Goal: Information Seeking & Learning: Learn about a topic

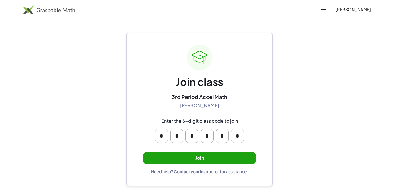
click at [335, 9] on span "[PERSON_NAME]" at bounding box center [353, 9] width 36 height 5
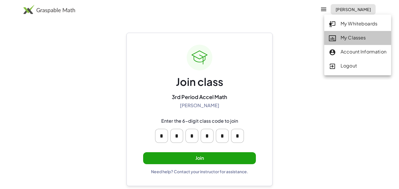
click at [340, 32] on link "My Classes" at bounding box center [357, 38] width 67 height 14
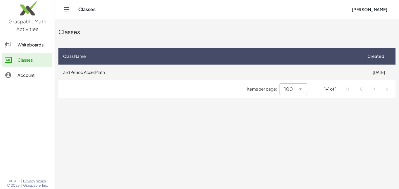
click at [68, 69] on td "3rd Period Accel Math" at bounding box center [209, 72] width 303 height 15
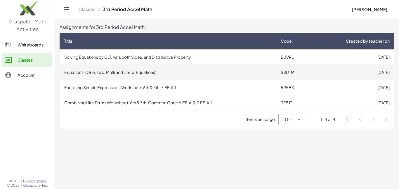
click at [106, 74] on td "Equations: (One, Two, Multi and Literal Equations)" at bounding box center [168, 72] width 216 height 15
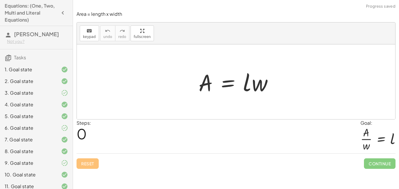
scroll to position [181, 0]
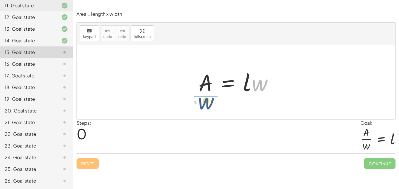
drag, startPoint x: 254, startPoint y: 87, endPoint x: 200, endPoint y: 105, distance: 57.4
click at [200, 105] on div "· w A = · l · w" at bounding box center [236, 81] width 318 height 75
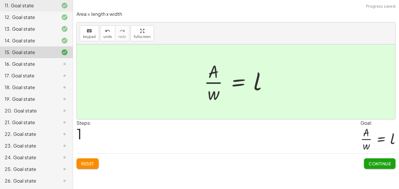
click at [368, 165] on span "Continue" at bounding box center [379, 163] width 22 height 5
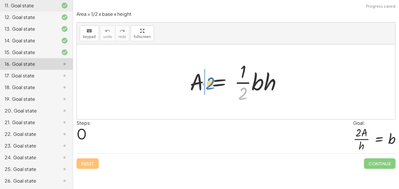
drag, startPoint x: 242, startPoint y: 96, endPoint x: 209, endPoint y: 85, distance: 34.6
click at [209, 85] on div at bounding box center [238, 81] width 102 height 45
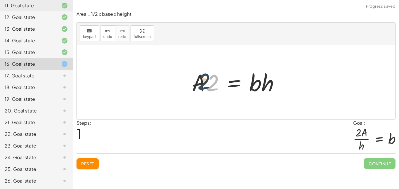
drag, startPoint x: 211, startPoint y: 86, endPoint x: 201, endPoint y: 84, distance: 10.1
click at [201, 84] on div at bounding box center [238, 82] width 98 height 30
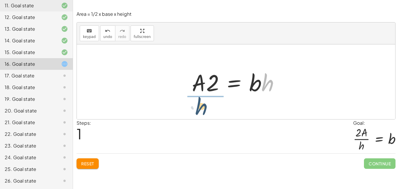
drag, startPoint x: 265, startPoint y: 88, endPoint x: 199, endPoint y: 111, distance: 70.5
click at [199, 111] on div "A = · · 1 · 2 · b · h · A · 2 = · 1 · b · h · h A = · 2 · b · h ·" at bounding box center [236, 81] width 318 height 75
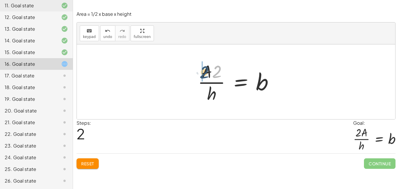
drag, startPoint x: 217, startPoint y: 71, endPoint x: 200, endPoint y: 71, distance: 16.6
click at [200, 71] on div at bounding box center [238, 81] width 86 height 45
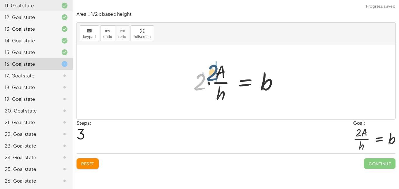
drag, startPoint x: 195, startPoint y: 84, endPoint x: 208, endPoint y: 74, distance: 16.0
click at [208, 74] on div at bounding box center [237, 81] width 95 height 45
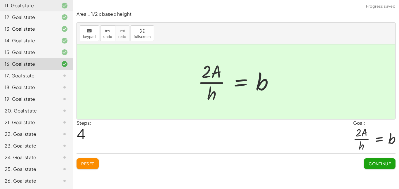
click at [384, 163] on span "Continue" at bounding box center [379, 163] width 22 height 5
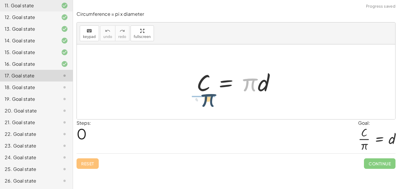
drag, startPoint x: 252, startPoint y: 83, endPoint x: 210, endPoint y: 99, distance: 45.5
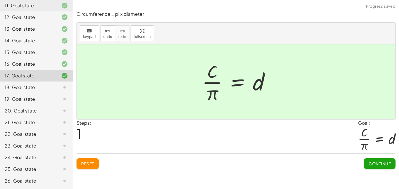
click at [375, 158] on div "Continue" at bounding box center [380, 161] width 32 height 15
click at [376, 162] on span "Continue" at bounding box center [379, 163] width 22 height 5
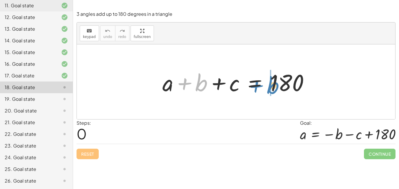
drag, startPoint x: 192, startPoint y: 83, endPoint x: 263, endPoint y: 85, distance: 71.0
click at [263, 85] on div at bounding box center [237, 82] width 157 height 30
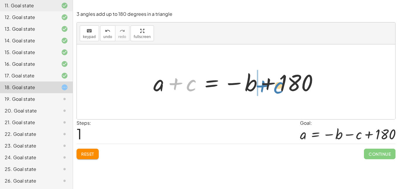
drag, startPoint x: 187, startPoint y: 87, endPoint x: 275, endPoint y: 89, distance: 87.9
click at [275, 89] on div at bounding box center [237, 82] width 175 height 30
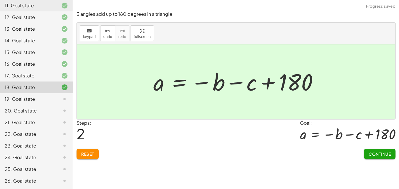
click at [375, 154] on span "Continue" at bounding box center [379, 153] width 22 height 5
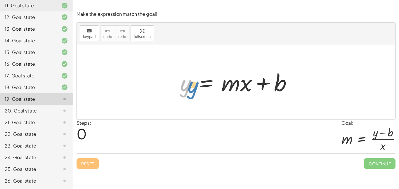
drag, startPoint x: 188, startPoint y: 88, endPoint x: 193, endPoint y: 89, distance: 5.7
click at [193, 89] on div at bounding box center [238, 82] width 122 height 30
drag, startPoint x: 234, startPoint y: 88, endPoint x: 203, endPoint y: 91, distance: 30.7
click at [203, 91] on div at bounding box center [238, 82] width 122 height 30
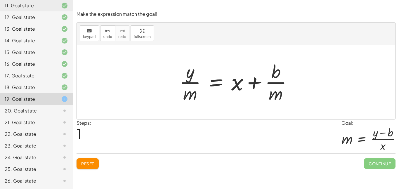
click at [84, 160] on button "Reset" at bounding box center [88, 163] width 22 height 11
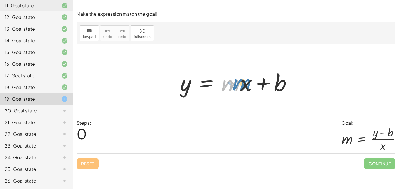
drag, startPoint x: 232, startPoint y: 84, endPoint x: 242, endPoint y: 83, distance: 10.0
click at [242, 83] on div at bounding box center [238, 82] width 122 height 30
click at [248, 82] on div at bounding box center [238, 82] width 122 height 30
drag, startPoint x: 180, startPoint y: 87, endPoint x: 241, endPoint y: 101, distance: 63.0
click at [241, 101] on div "y y = + · m · x + b" at bounding box center [236, 81] width 318 height 75
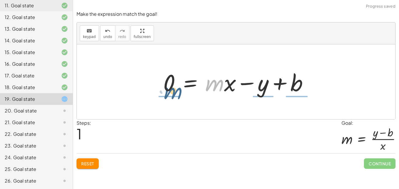
drag, startPoint x: 219, startPoint y: 88, endPoint x: 178, endPoint y: 96, distance: 42.4
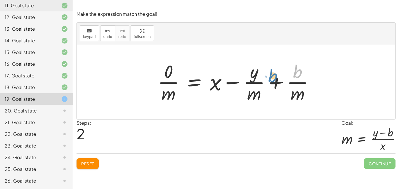
drag, startPoint x: 300, startPoint y: 72, endPoint x: 277, endPoint y: 76, distance: 23.4
click at [277, 76] on div at bounding box center [238, 81] width 167 height 45
drag, startPoint x: 296, startPoint y: 93, endPoint x: 255, endPoint y: 91, distance: 40.9
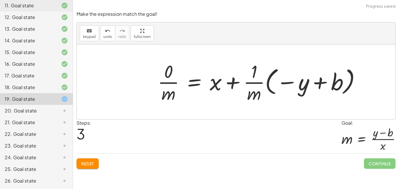
click at [86, 167] on button "Reset" at bounding box center [88, 163] width 22 height 11
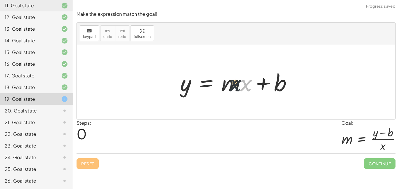
drag, startPoint x: 248, startPoint y: 86, endPoint x: 233, endPoint y: 85, distance: 14.9
click at [233, 85] on div at bounding box center [238, 82] width 122 height 30
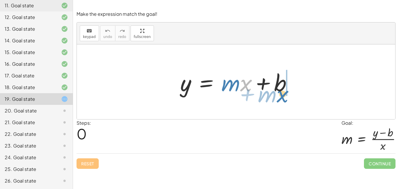
drag, startPoint x: 246, startPoint y: 84, endPoint x: 282, endPoint y: 95, distance: 38.1
click at [282, 95] on div at bounding box center [238, 82] width 122 height 30
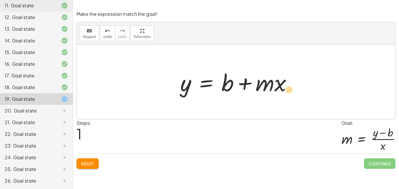
drag, startPoint x: 280, startPoint y: 86, endPoint x: 278, endPoint y: 90, distance: 4.2
click at [278, 90] on div at bounding box center [238, 82] width 122 height 30
drag, startPoint x: 227, startPoint y: 86, endPoint x: 303, endPoint y: 92, distance: 75.6
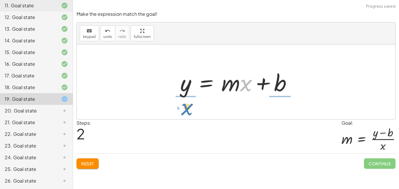
drag, startPoint x: 251, startPoint y: 85, endPoint x: 192, endPoint y: 108, distance: 63.5
click at [192, 108] on div "y = + · m · x + b y = + b + · m · x · x y = + · m · x + b" at bounding box center [236, 81] width 318 height 75
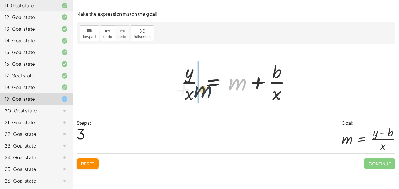
drag, startPoint x: 235, startPoint y: 84, endPoint x: 199, endPoint y: 91, distance: 36.3
click at [199, 91] on div at bounding box center [238, 81] width 120 height 45
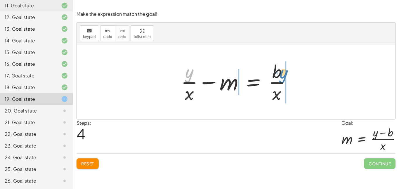
drag, startPoint x: 189, startPoint y: 75, endPoint x: 284, endPoint y: 75, distance: 94.6
click at [284, 75] on div at bounding box center [238, 81] width 120 height 45
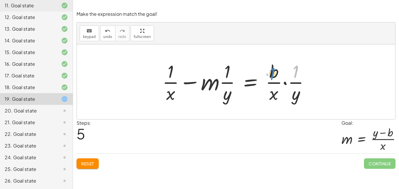
drag, startPoint x: 296, startPoint y: 71, endPoint x: 273, endPoint y: 73, distance: 23.4
click at [273, 73] on div at bounding box center [237, 81] width 157 height 45
drag, startPoint x: 298, startPoint y: 94, endPoint x: 281, endPoint y: 91, distance: 17.2
click at [281, 91] on div at bounding box center [237, 81] width 157 height 45
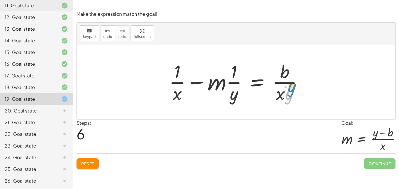
drag, startPoint x: 290, startPoint y: 94, endPoint x: 292, endPoint y: 87, distance: 6.8
click at [292, 87] on div at bounding box center [238, 81] width 144 height 45
click at [93, 159] on button "Reset" at bounding box center [88, 163] width 22 height 11
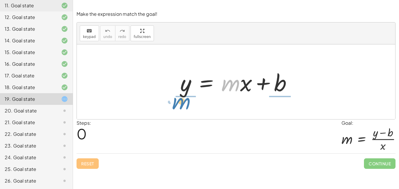
drag, startPoint x: 234, startPoint y: 86, endPoint x: 184, endPoint y: 104, distance: 53.2
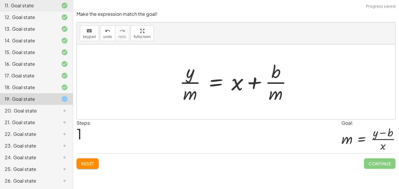
click at [80, 166] on button "Reset" at bounding box center [88, 163] width 22 height 11
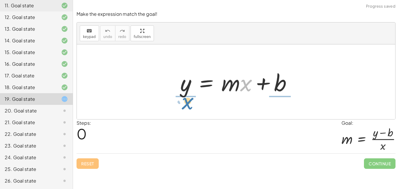
drag, startPoint x: 244, startPoint y: 85, endPoint x: 186, endPoint y: 103, distance: 61.1
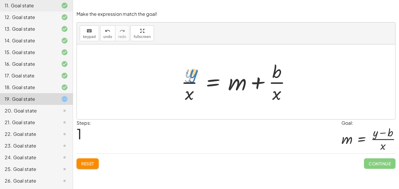
drag, startPoint x: 190, startPoint y: 72, endPoint x: 194, endPoint y: 72, distance: 3.8
click at [194, 72] on div at bounding box center [238, 81] width 120 height 45
drag, startPoint x: 236, startPoint y: 84, endPoint x: 197, endPoint y: 84, distance: 39.1
click at [197, 84] on div at bounding box center [238, 81] width 120 height 45
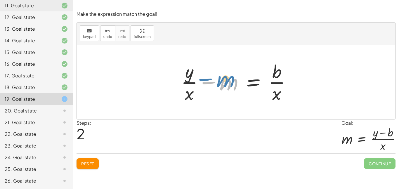
drag, startPoint x: 207, startPoint y: 84, endPoint x: 205, endPoint y: 86, distance: 3.7
click at [205, 86] on div at bounding box center [238, 81] width 120 height 45
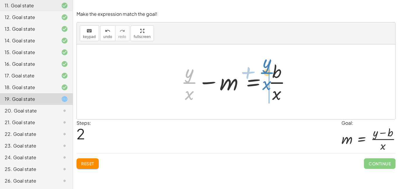
drag, startPoint x: 189, startPoint y: 78, endPoint x: 266, endPoint y: 68, distance: 78.0
click at [266, 68] on div at bounding box center [238, 81] width 120 height 45
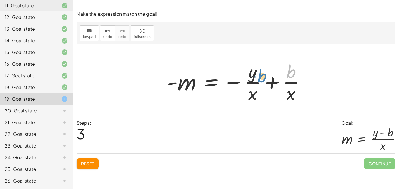
drag, startPoint x: 293, startPoint y: 75, endPoint x: 264, endPoint y: 79, distance: 29.2
click at [264, 79] on div at bounding box center [238, 81] width 149 height 45
drag, startPoint x: 290, startPoint y: 98, endPoint x: 245, endPoint y: 103, distance: 44.9
click at [245, 103] on div at bounding box center [238, 81] width 149 height 45
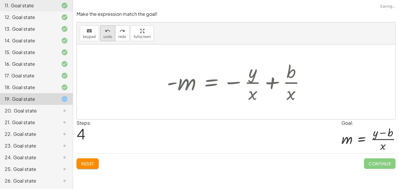
click at [109, 37] on span "undo" at bounding box center [107, 37] width 9 height 4
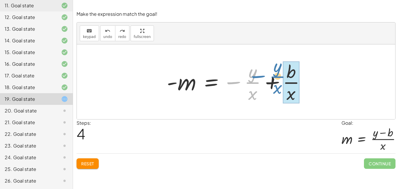
drag, startPoint x: 236, startPoint y: 83, endPoint x: 260, endPoint y: 77, distance: 25.3
click at [260, 77] on div at bounding box center [238, 81] width 149 height 45
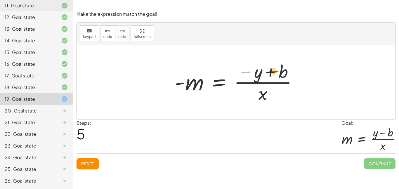
drag, startPoint x: 246, startPoint y: 71, endPoint x: 274, endPoint y: 71, distance: 27.4
click at [274, 71] on div at bounding box center [237, 81] width 133 height 45
drag, startPoint x: 279, startPoint y: 72, endPoint x: 245, endPoint y: 69, distance: 34.8
click at [245, 69] on div at bounding box center [237, 81] width 133 height 45
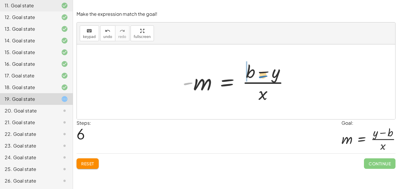
drag, startPoint x: 187, startPoint y: 85, endPoint x: 262, endPoint y: 78, distance: 75.1
click at [262, 78] on div at bounding box center [238, 81] width 117 height 45
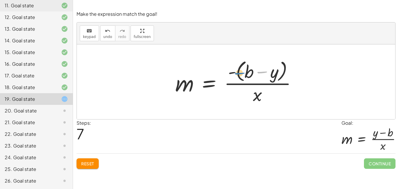
drag, startPoint x: 260, startPoint y: 73, endPoint x: 239, endPoint y: 72, distance: 20.7
click at [239, 72] on div at bounding box center [238, 82] width 132 height 48
drag, startPoint x: 247, startPoint y: 71, endPoint x: 279, endPoint y: 71, distance: 32.1
click at [279, 71] on div at bounding box center [238, 82] width 132 height 48
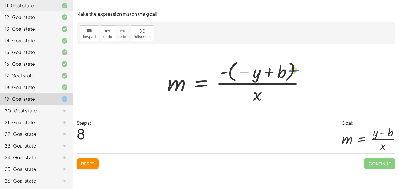
drag, startPoint x: 246, startPoint y: 72, endPoint x: 295, endPoint y: 70, distance: 49.4
click at [295, 70] on div at bounding box center [238, 81] width 148 height 47
click at [95, 158] on div "Reset Continue" at bounding box center [236, 160] width 319 height 15
click at [95, 166] on button "Reset" at bounding box center [88, 163] width 22 height 11
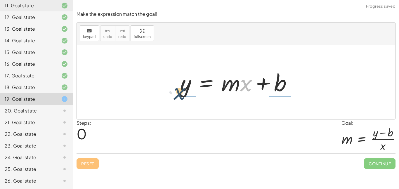
drag, startPoint x: 248, startPoint y: 82, endPoint x: 181, endPoint y: 91, distance: 67.4
click at [181, 91] on div at bounding box center [238, 82] width 122 height 30
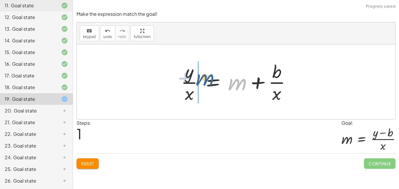
drag, startPoint x: 234, startPoint y: 87, endPoint x: 201, endPoint y: 82, distance: 33.3
click at [201, 82] on div at bounding box center [238, 81] width 120 height 45
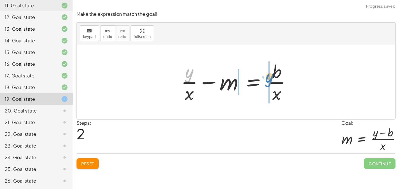
drag, startPoint x: 183, startPoint y: 75, endPoint x: 263, endPoint y: 79, distance: 79.5
click at [263, 79] on div at bounding box center [238, 81] width 120 height 45
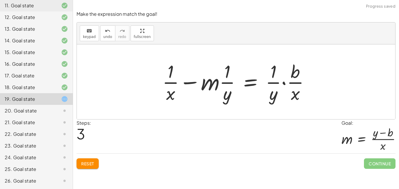
click at [298, 104] on div "y = + · m · x + b · y · x = + m + · b · x + · y · x − m = · b · x = m b · x · ·…" at bounding box center [236, 82] width 165 height 48
click at [292, 78] on div at bounding box center [237, 81] width 157 height 45
drag, startPoint x: 296, startPoint y: 96, endPoint x: 278, endPoint y: 98, distance: 18.2
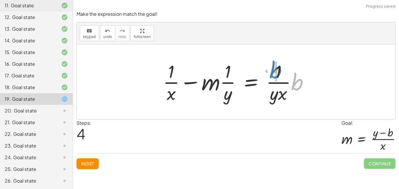
drag, startPoint x: 295, startPoint y: 80, endPoint x: 273, endPoint y: 68, distance: 25.0
click at [273, 68] on div at bounding box center [238, 81] width 156 height 45
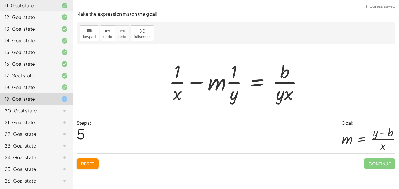
click at [0, 0] on div "Make the expression match the goal! keyboard keypad undo undo redo redo fullscr…" at bounding box center [0, 0] width 0 height 0
click at [82, 169] on div "Reset Continue" at bounding box center [236, 160] width 319 height 15
click at [91, 154] on div "Reset Continue" at bounding box center [236, 160] width 319 height 15
click at [94, 161] on span "Reset" at bounding box center [87, 163] width 13 height 5
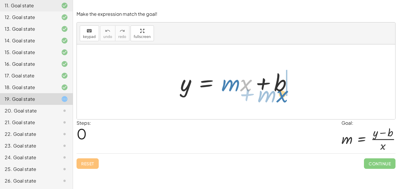
drag, startPoint x: 242, startPoint y: 87, endPoint x: 278, endPoint y: 98, distance: 37.9
click at [278, 98] on div "· x + · m y = + · m · x + b" at bounding box center [236, 81] width 318 height 75
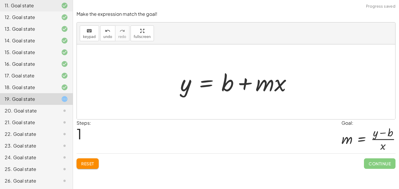
click at [95, 164] on button "Reset" at bounding box center [88, 163] width 22 height 11
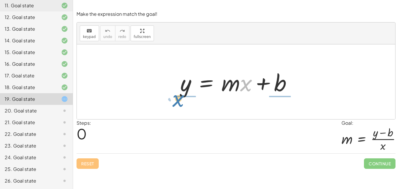
drag, startPoint x: 247, startPoint y: 84, endPoint x: 179, endPoint y: 99, distance: 69.5
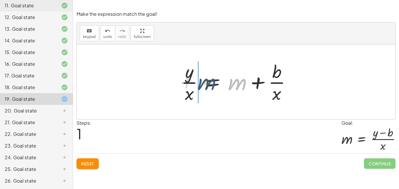
drag, startPoint x: 233, startPoint y: 81, endPoint x: 201, endPoint y: 80, distance: 32.4
click at [201, 80] on div at bounding box center [238, 81] width 120 height 45
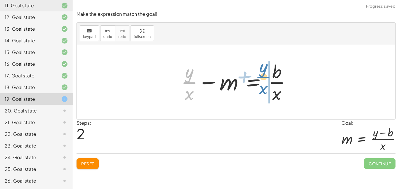
drag, startPoint x: 192, startPoint y: 78, endPoint x: 266, endPoint y: 73, distance: 74.1
click at [266, 73] on div at bounding box center [238, 81] width 120 height 45
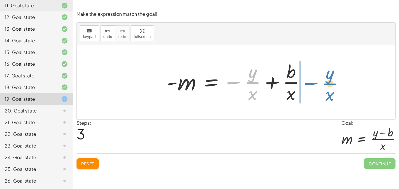
drag, startPoint x: 253, startPoint y: 81, endPoint x: 331, endPoint y: 81, distance: 78.3
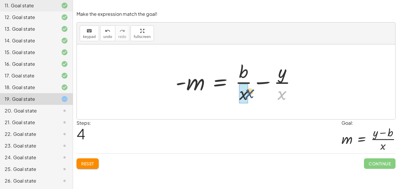
drag, startPoint x: 286, startPoint y: 94, endPoint x: 250, endPoint y: 93, distance: 36.5
click at [250, 93] on div at bounding box center [238, 81] width 131 height 45
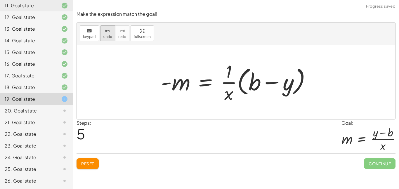
click at [107, 33] on icon "undo" at bounding box center [108, 30] width 6 height 7
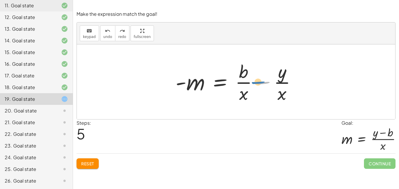
drag, startPoint x: 265, startPoint y: 82, endPoint x: 260, endPoint y: 82, distance: 4.4
click at [260, 82] on div at bounding box center [238, 81] width 131 height 45
click at [275, 92] on div at bounding box center [238, 81] width 131 height 45
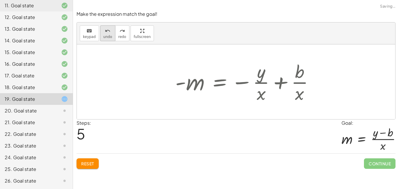
click at [108, 27] on div "undo" at bounding box center [107, 30] width 9 height 7
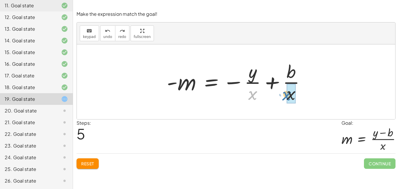
drag, startPoint x: 249, startPoint y: 93, endPoint x: 284, endPoint y: 93, distance: 34.8
click at [284, 93] on div at bounding box center [238, 81] width 149 height 45
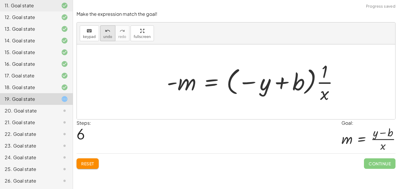
click at [109, 36] on span "undo" at bounding box center [107, 37] width 9 height 4
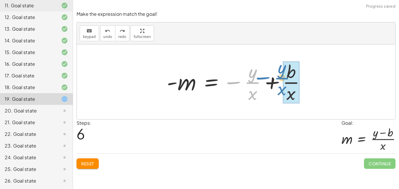
drag, startPoint x: 252, startPoint y: 79, endPoint x: 281, endPoint y: 73, distance: 30.2
click at [281, 73] on div at bounding box center [238, 81] width 149 height 45
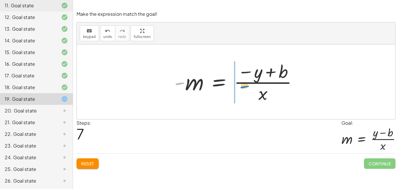
drag, startPoint x: 181, startPoint y: 82, endPoint x: 246, endPoint y: 85, distance: 64.9
click at [246, 85] on div at bounding box center [237, 81] width 133 height 45
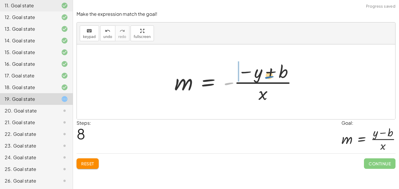
drag, startPoint x: 228, startPoint y: 83, endPoint x: 269, endPoint y: 77, distance: 41.1
click at [269, 77] on div at bounding box center [237, 81] width 133 height 45
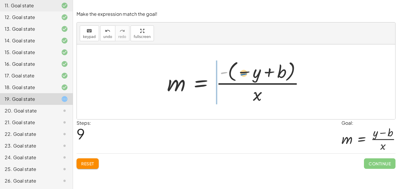
drag, startPoint x: 227, startPoint y: 71, endPoint x: 247, endPoint y: 73, distance: 19.9
click at [247, 73] on div at bounding box center [238, 81] width 148 height 47
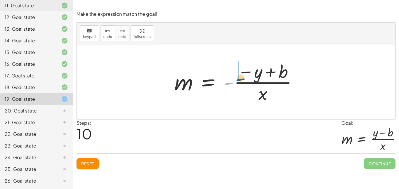
drag, startPoint x: 227, startPoint y: 84, endPoint x: 239, endPoint y: 79, distance: 14.0
click at [239, 79] on div at bounding box center [237, 81] width 133 height 45
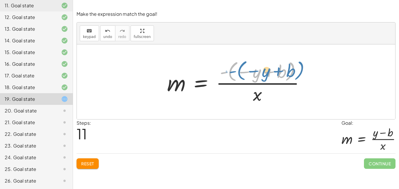
drag, startPoint x: 222, startPoint y: 72, endPoint x: 231, endPoint y: 71, distance: 9.1
click at [231, 71] on div at bounding box center [238, 81] width 148 height 47
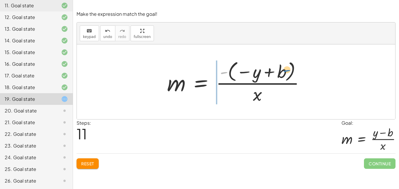
drag, startPoint x: 224, startPoint y: 71, endPoint x: 287, endPoint y: 68, distance: 63.1
click at [287, 68] on div at bounding box center [238, 81] width 148 height 47
click at [286, 70] on div at bounding box center [230, 81] width 133 height 45
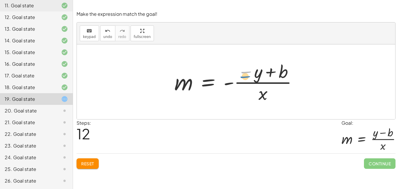
click at [248, 75] on div at bounding box center [237, 81] width 133 height 45
drag, startPoint x: 232, startPoint y: 81, endPoint x: 269, endPoint y: 102, distance: 42.3
click at [269, 102] on div at bounding box center [237, 81] width 133 height 45
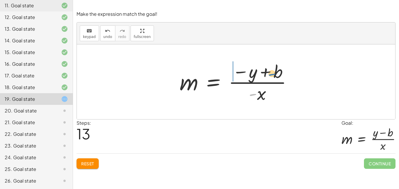
drag, startPoint x: 252, startPoint y: 95, endPoint x: 270, endPoint y: 75, distance: 27.7
click at [270, 75] on div at bounding box center [238, 81] width 123 height 45
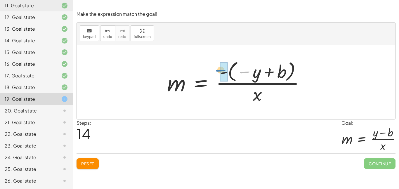
drag, startPoint x: 253, startPoint y: 73, endPoint x: 229, endPoint y: 71, distance: 24.0
click at [229, 71] on div at bounding box center [238, 81] width 148 height 47
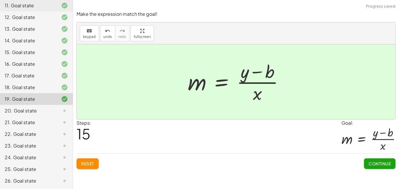
click at [373, 159] on button "Continue" at bounding box center [380, 163] width 32 height 11
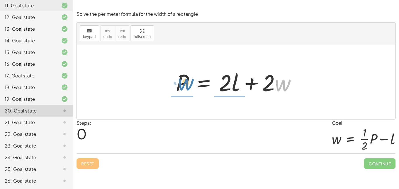
drag, startPoint x: 279, startPoint y: 87, endPoint x: 186, endPoint y: 88, distance: 92.9
click at [186, 88] on div at bounding box center [238, 82] width 131 height 30
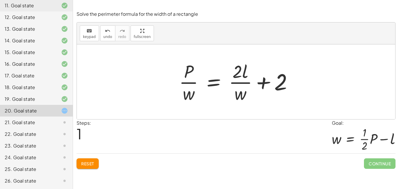
click at [85, 162] on span "Reset" at bounding box center [87, 163] width 13 height 5
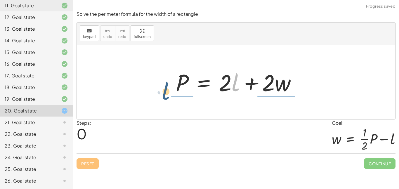
drag, startPoint x: 236, startPoint y: 81, endPoint x: 169, endPoint y: 91, distance: 68.1
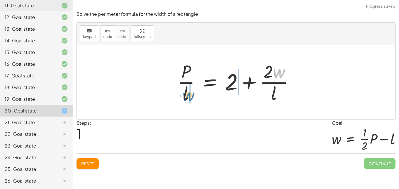
drag, startPoint x: 275, startPoint y: 74, endPoint x: 187, endPoint y: 95, distance: 90.7
click at [187, 95] on div at bounding box center [238, 81] width 127 height 45
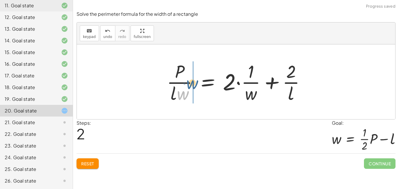
drag, startPoint x: 187, startPoint y: 98, endPoint x: 197, endPoint y: 87, distance: 14.5
click at [197, 87] on div at bounding box center [238, 81] width 149 height 45
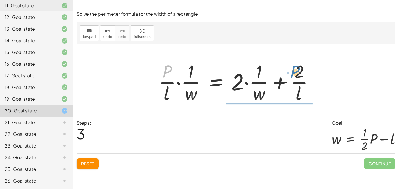
drag, startPoint x: 170, startPoint y: 75, endPoint x: 294, endPoint y: 74, distance: 123.8
click at [294, 74] on div at bounding box center [238, 81] width 165 height 45
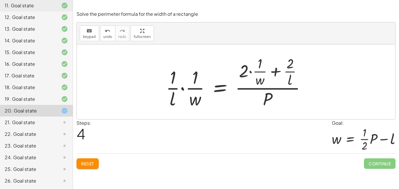
click at [270, 100] on div at bounding box center [238, 82] width 150 height 56
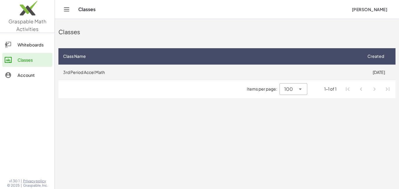
click at [138, 74] on td "3rd Period Accel Math" at bounding box center [209, 72] width 303 height 15
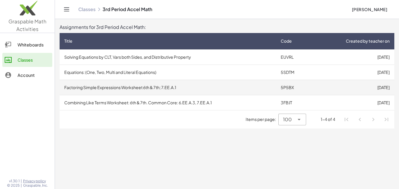
click at [131, 89] on td "Factoring Simple Expressions Worksheet 6th & 7th; 7.EE.A.1" at bounding box center [168, 87] width 216 height 15
